Goal: Information Seeking & Learning: Learn about a topic

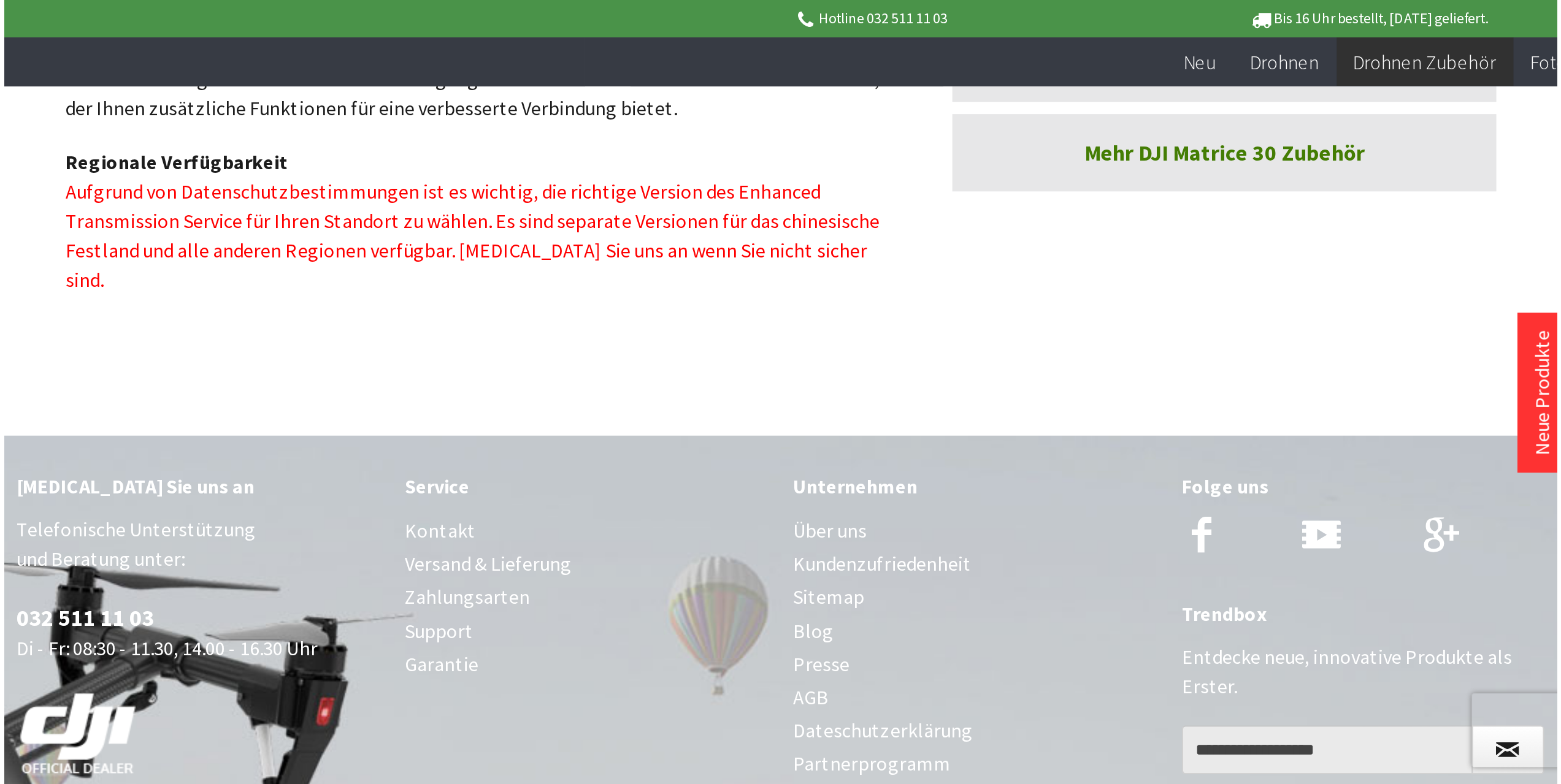
scroll to position [606, 0]
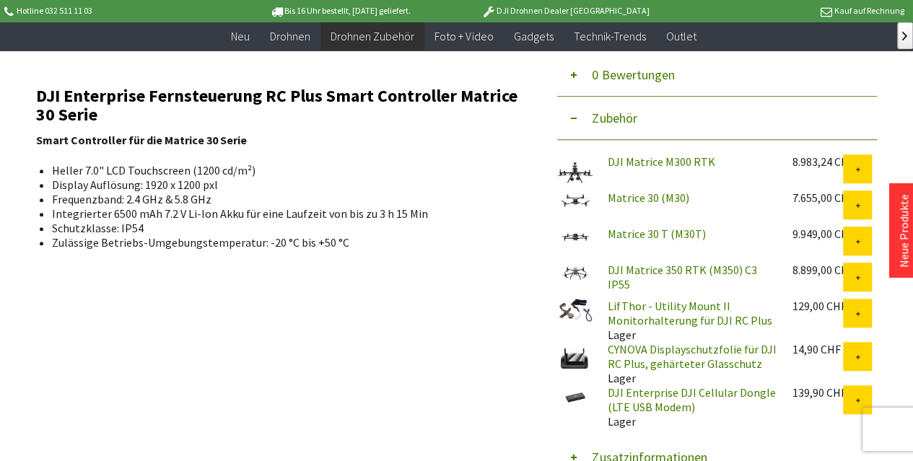
scroll to position [479, 0]
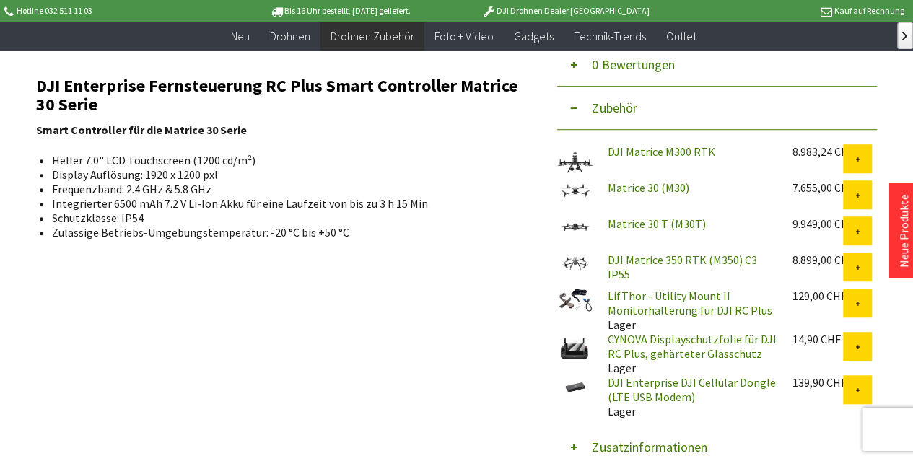
click at [668, 395] on link "DJI Enterprise DJI Cellular Dongle (LTE USB Modem)" at bounding box center [691, 389] width 168 height 29
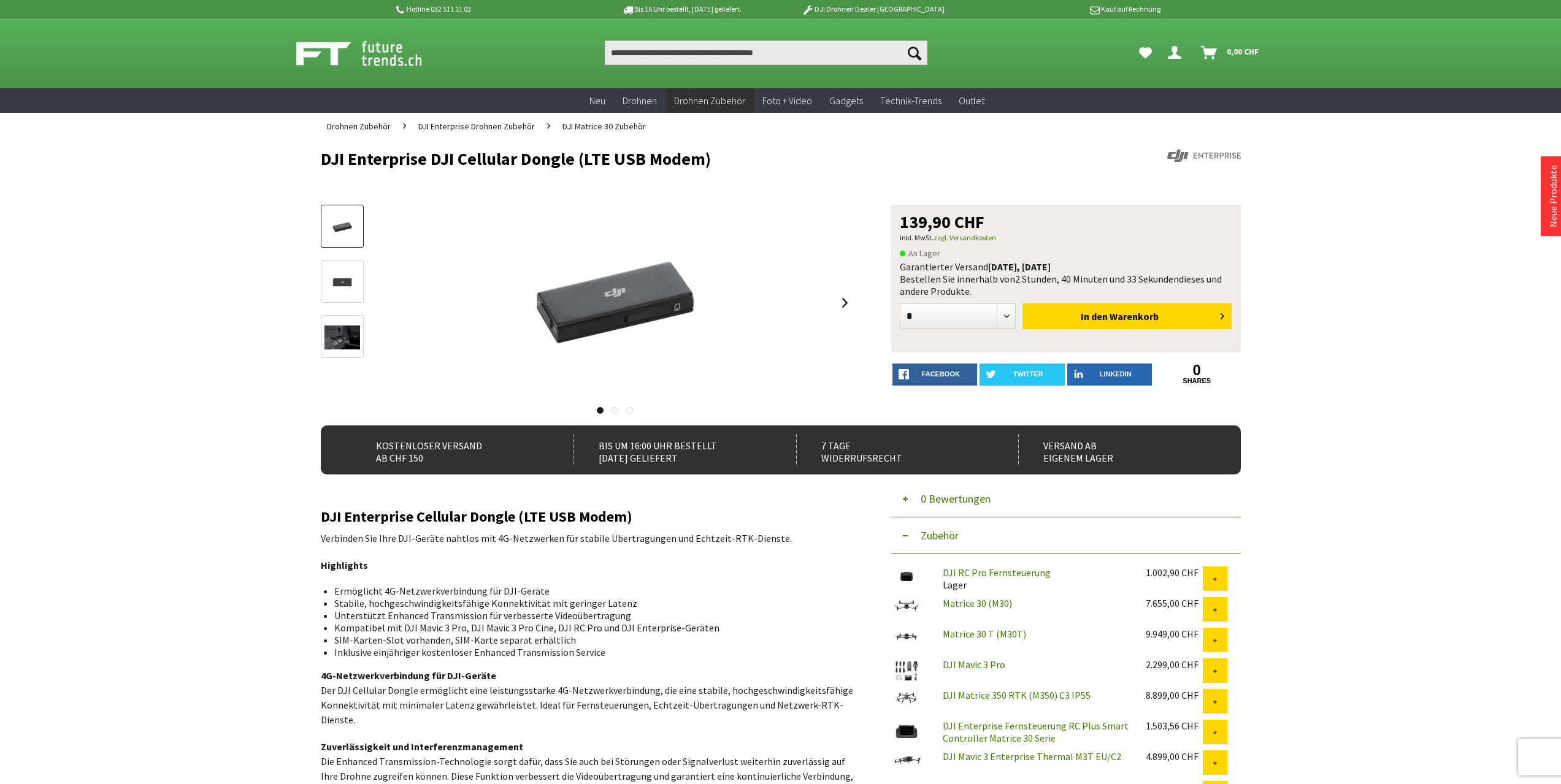
click at [336, 290] on img at bounding box center [342, 282] width 36 height 24
click at [342, 316] on link at bounding box center [342, 336] width 43 height 43
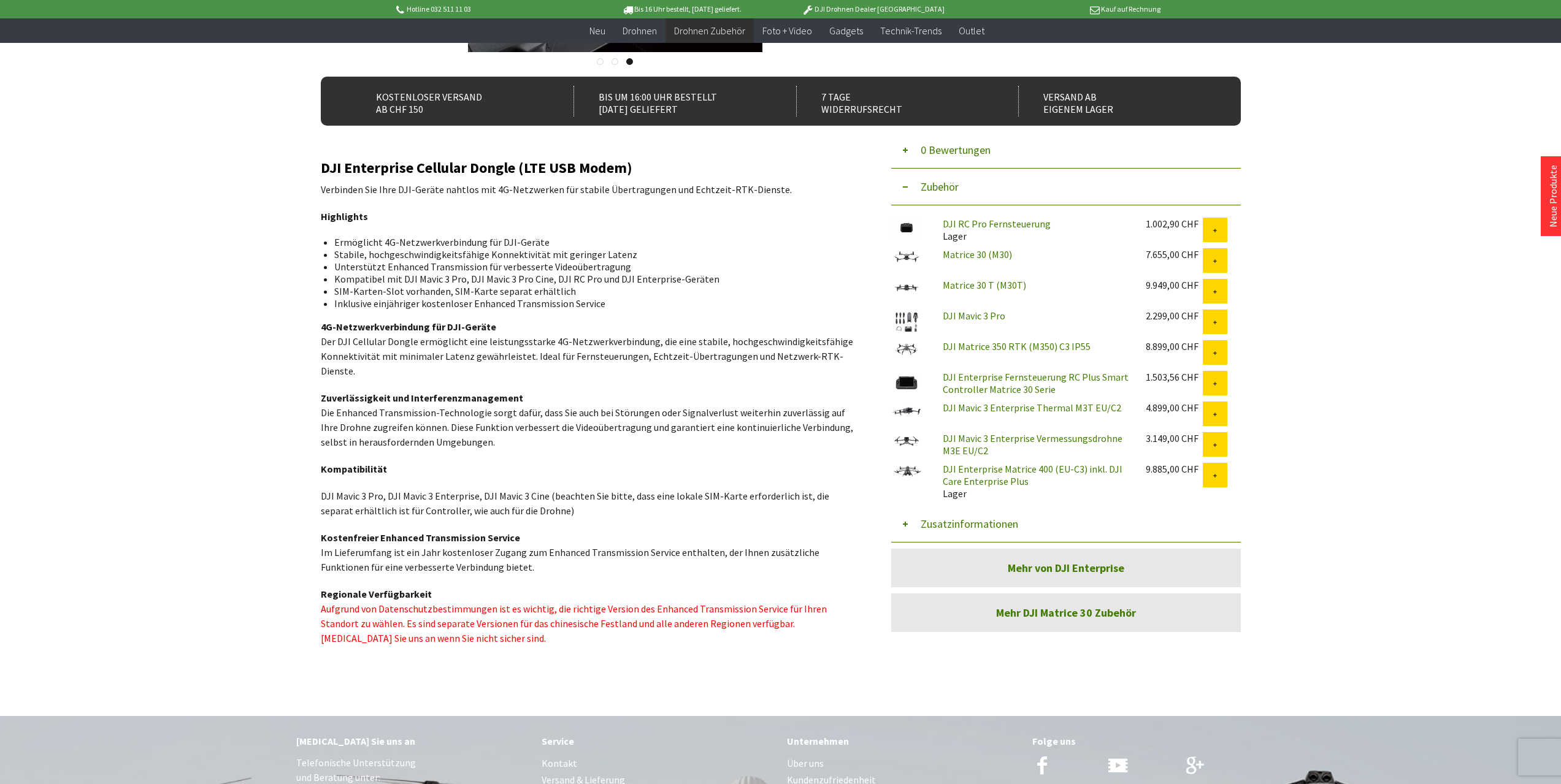
scroll to position [324, 0]
